Goal: Information Seeking & Learning: Learn about a topic

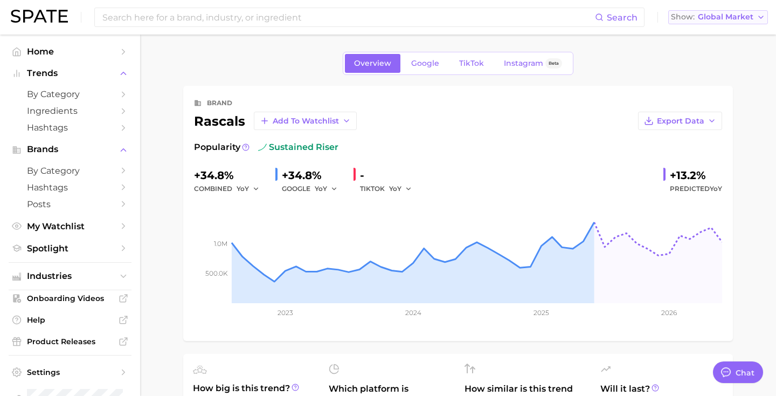
click at [702, 20] on span "Global Market" at bounding box center [726, 17] width 56 height 6
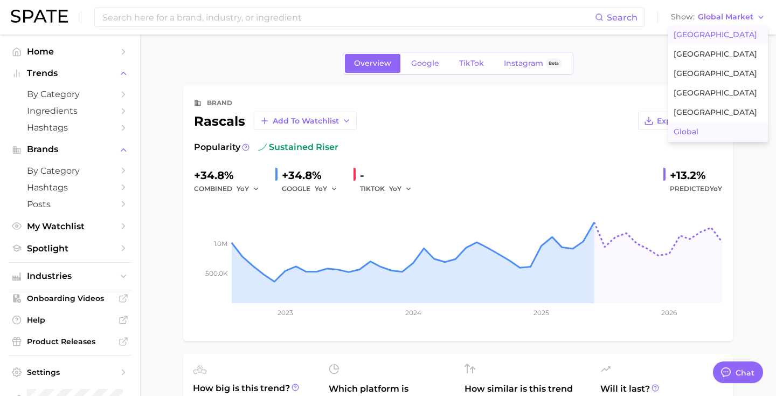
click at [688, 36] on span "[GEOGRAPHIC_DATA]" at bounding box center [716, 34] width 84 height 9
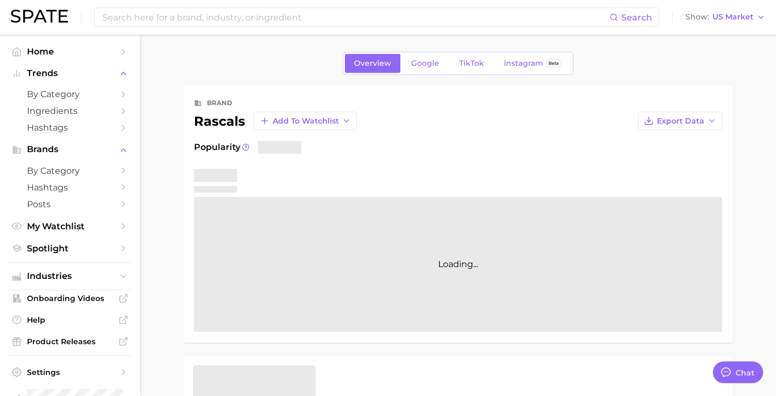
type textarea "x"
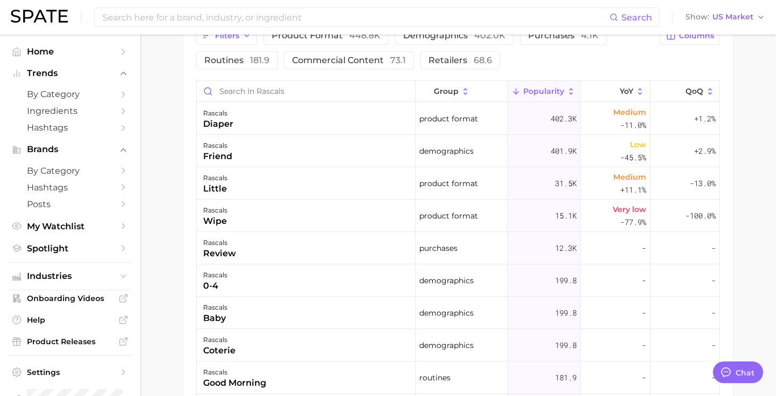
scroll to position [534, 0]
click at [266, 152] on div "rascals friend" at bounding box center [306, 152] width 219 height 32
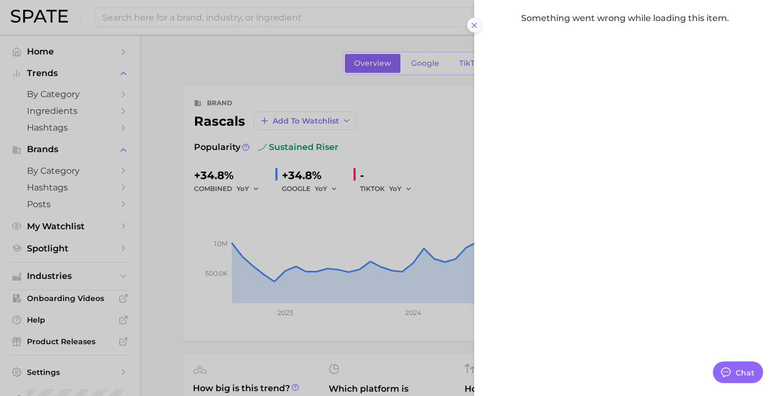
click at [473, 27] on icon at bounding box center [474, 25] width 9 height 9
